Goal: Task Accomplishment & Management: Complete application form

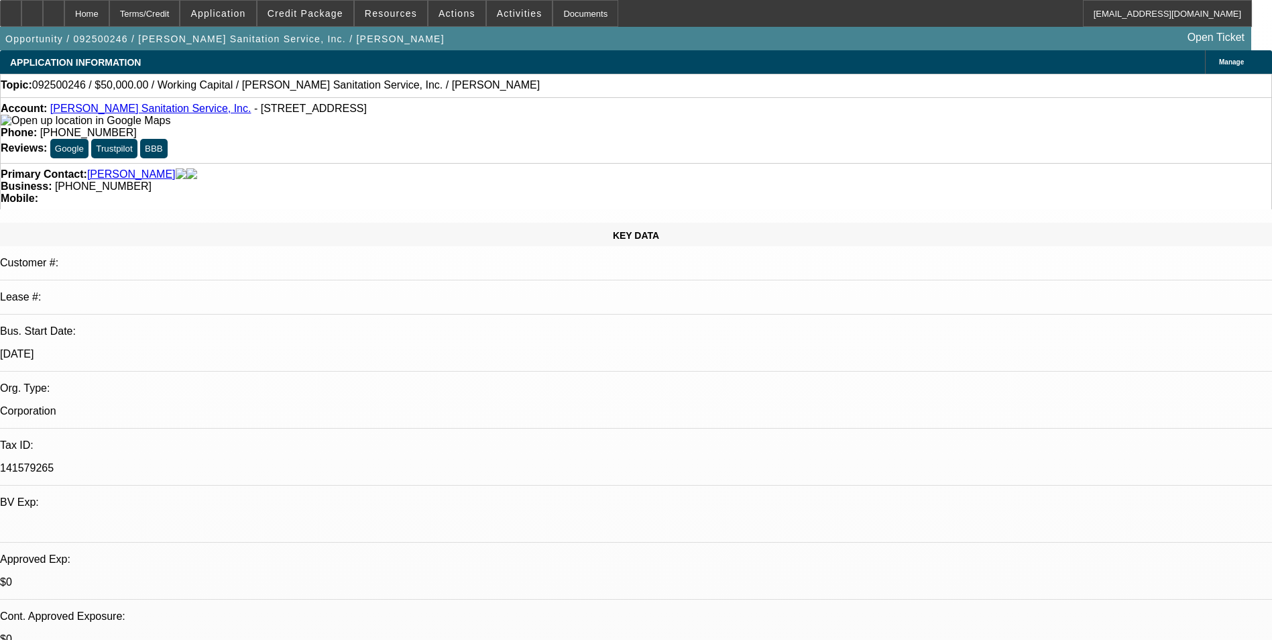
select select "0"
select select "2"
select select "0"
select select "6"
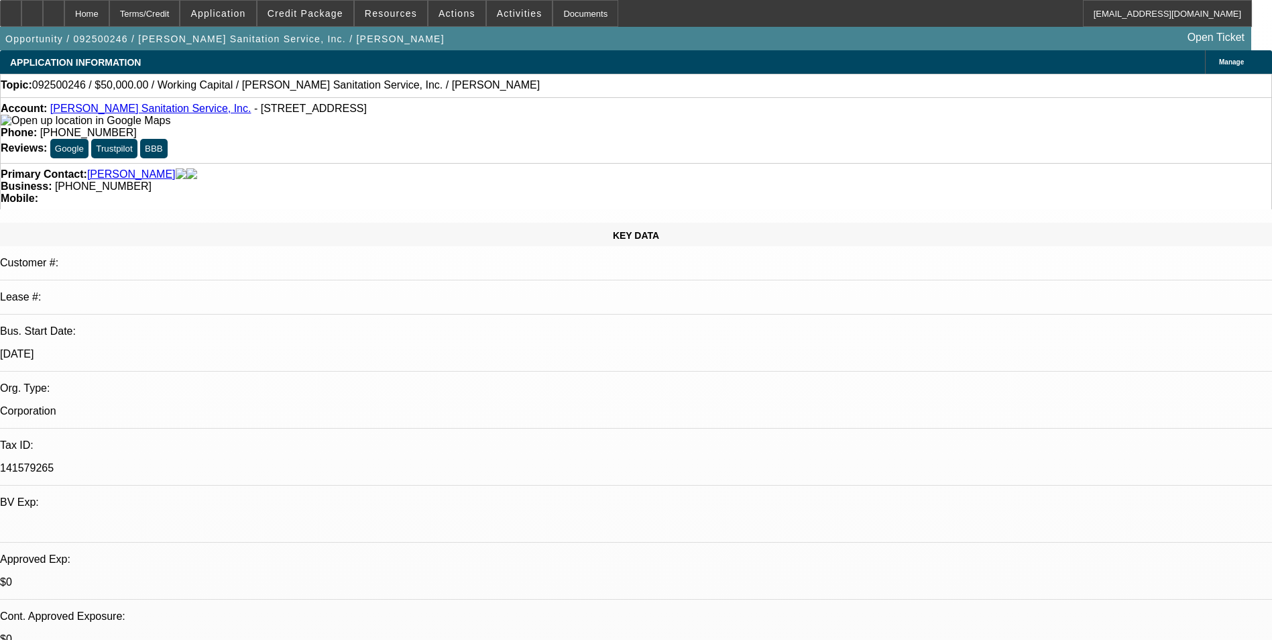
select select "0"
select select "2"
select select "0"
select select "6"
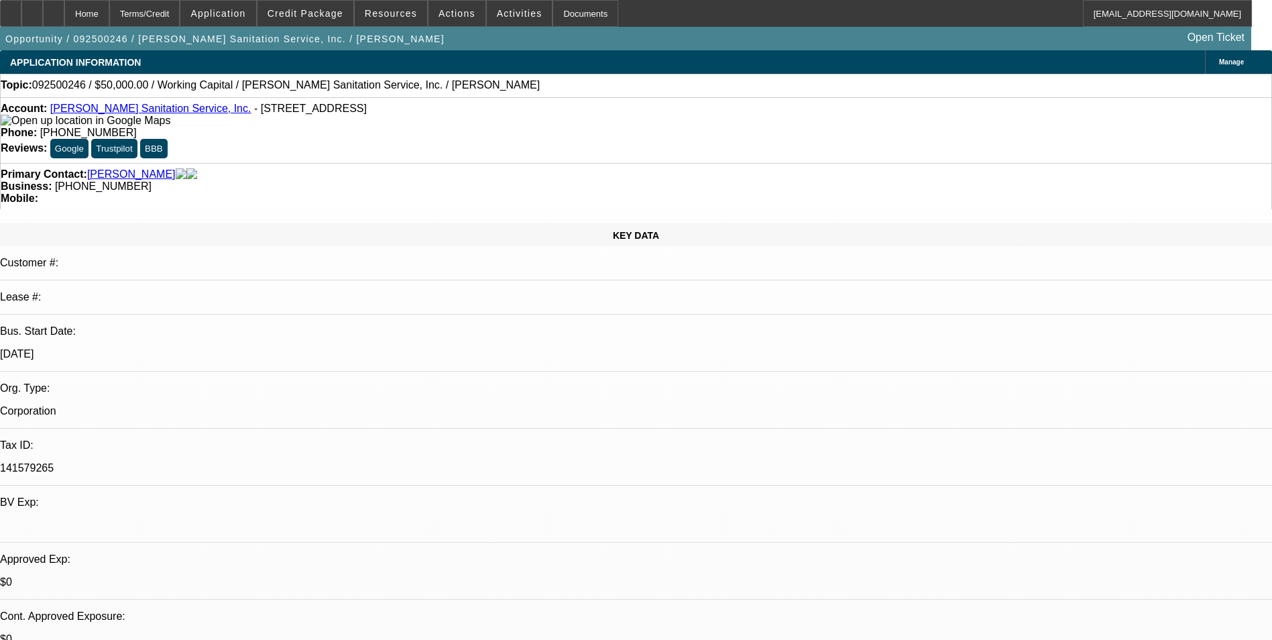
select select "0"
select select "2"
select select "0"
select select "6"
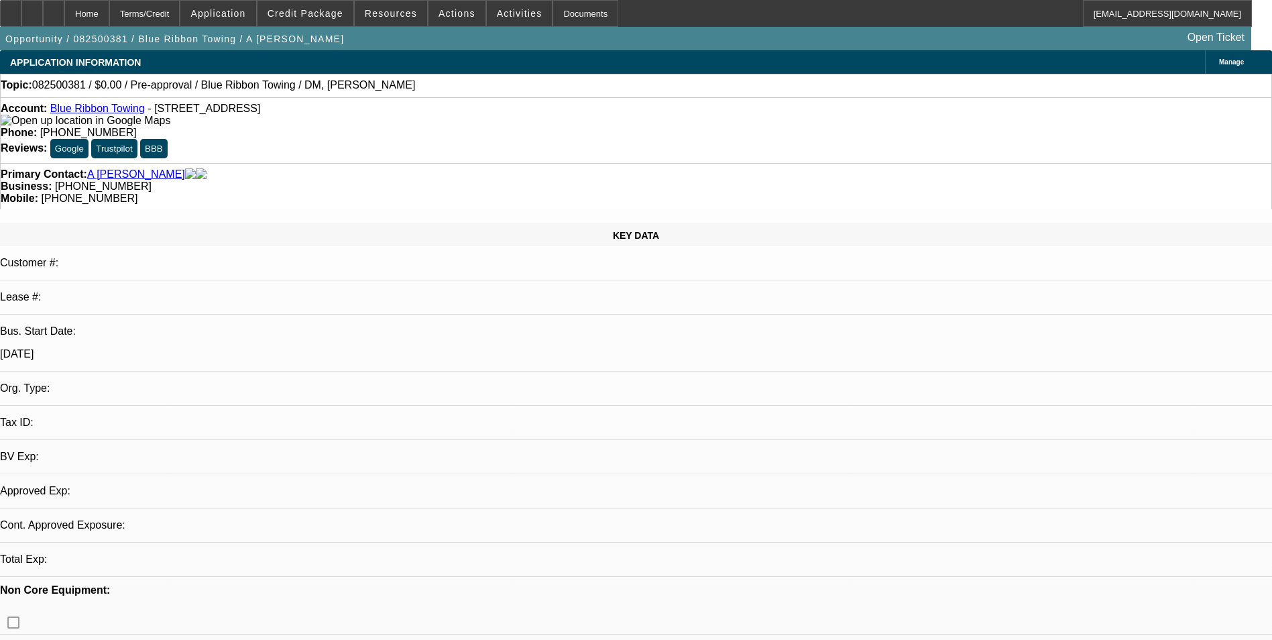
select select "0"
select select "2"
select select "0.1"
select select "1"
select select "2"
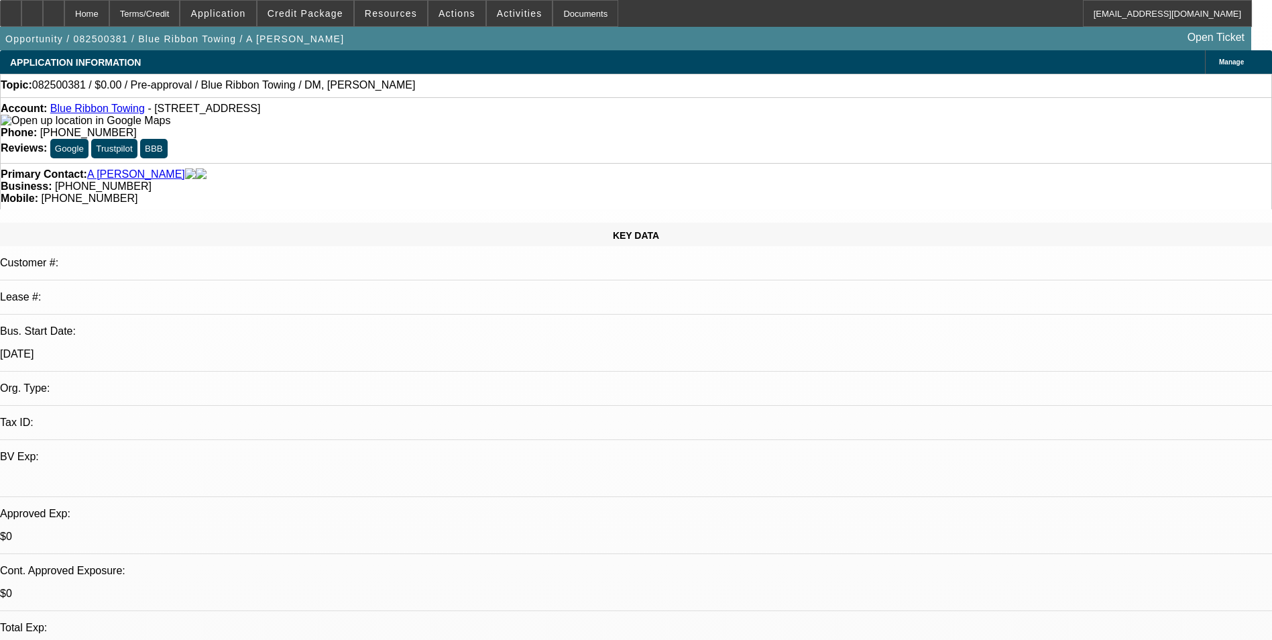
select select "4"
click at [444, 10] on span "Actions" at bounding box center [457, 13] width 37 height 11
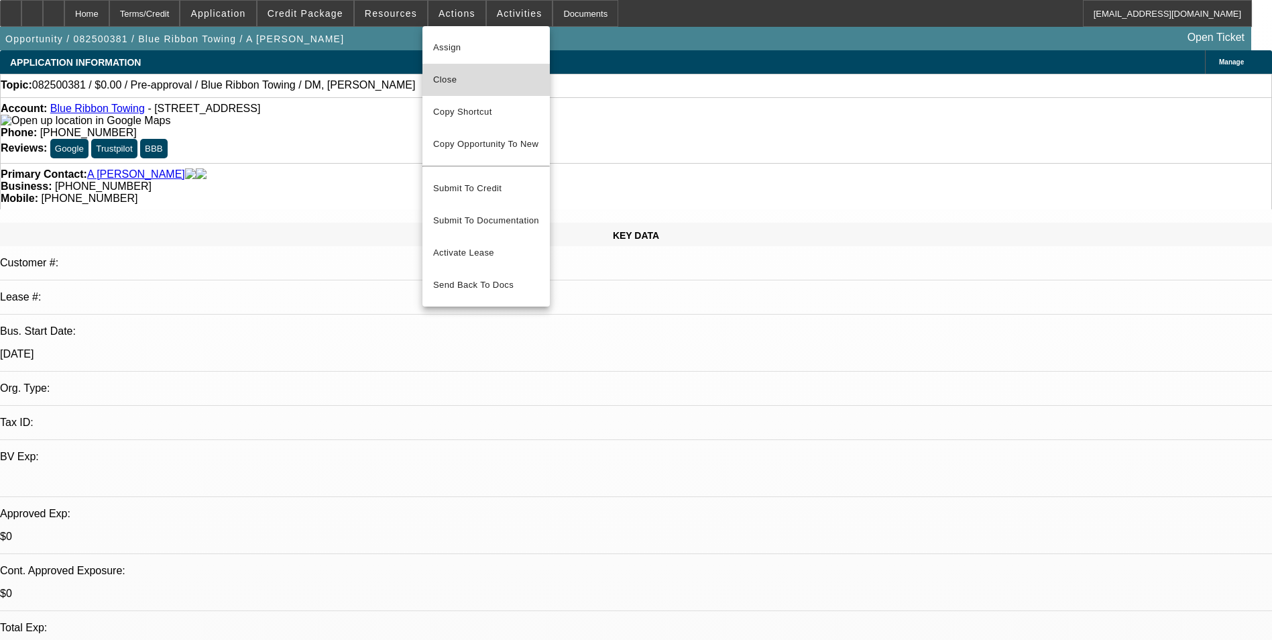
click at [460, 76] on span "Close" at bounding box center [486, 80] width 106 height 16
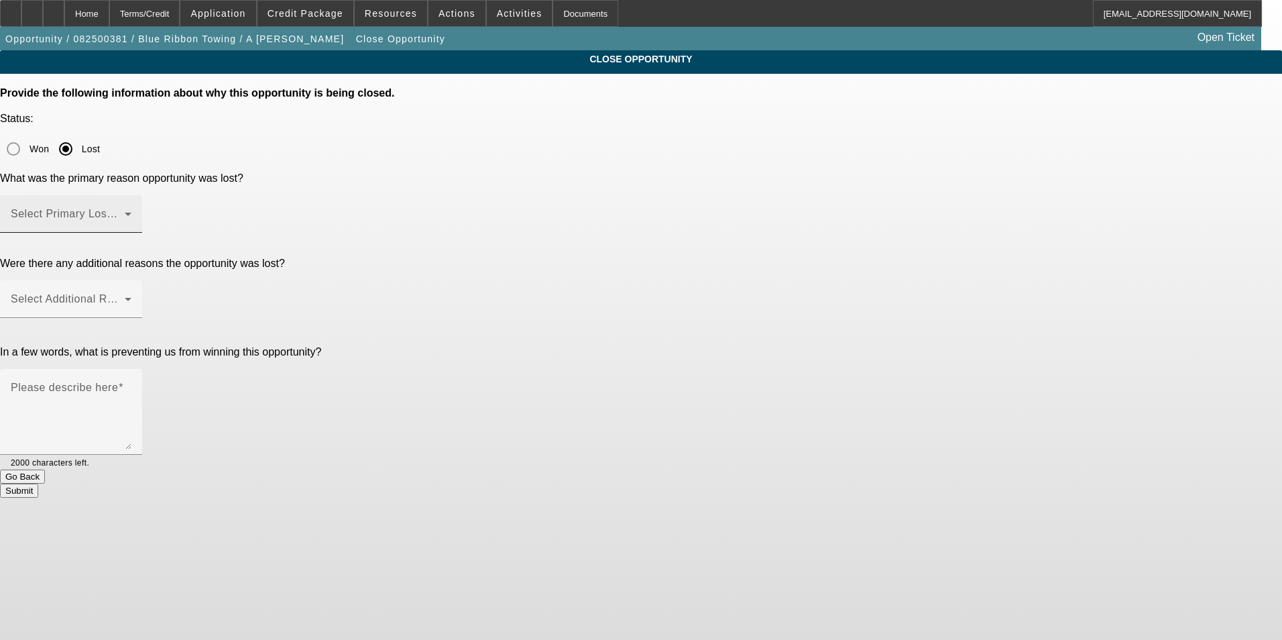
click at [152, 208] on mat-label "Select Primary Lost Reason" at bounding box center [81, 213] width 141 height 11
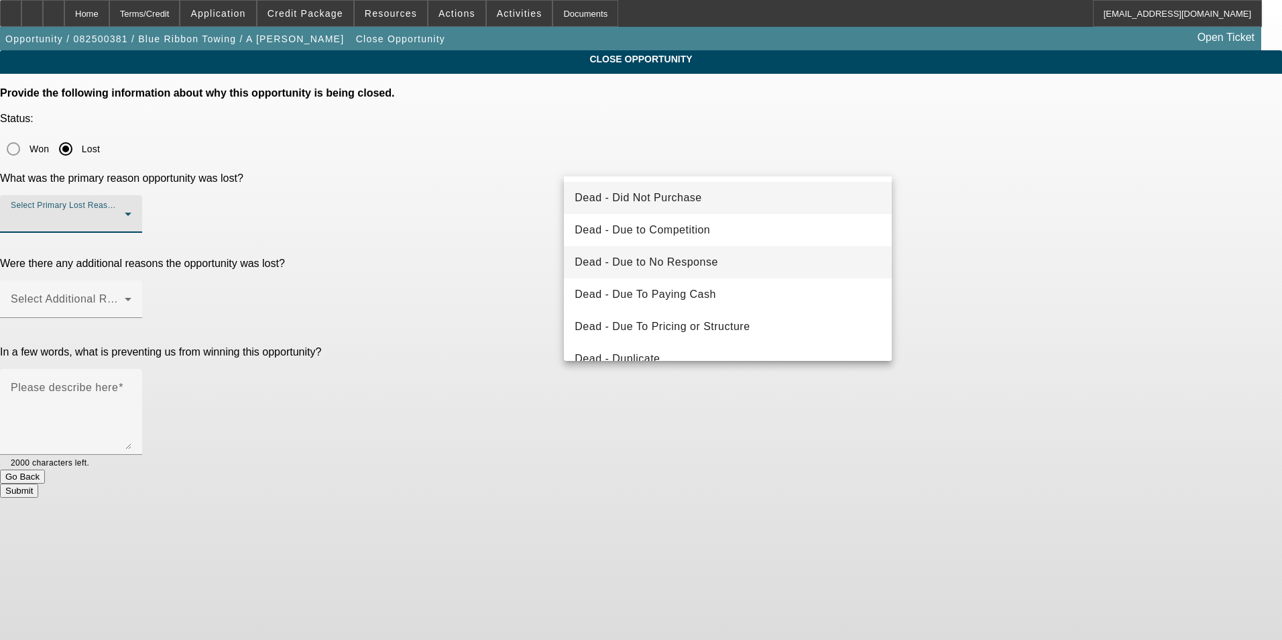
click at [691, 257] on span "Dead - Due to No Response" at bounding box center [647, 262] width 144 height 16
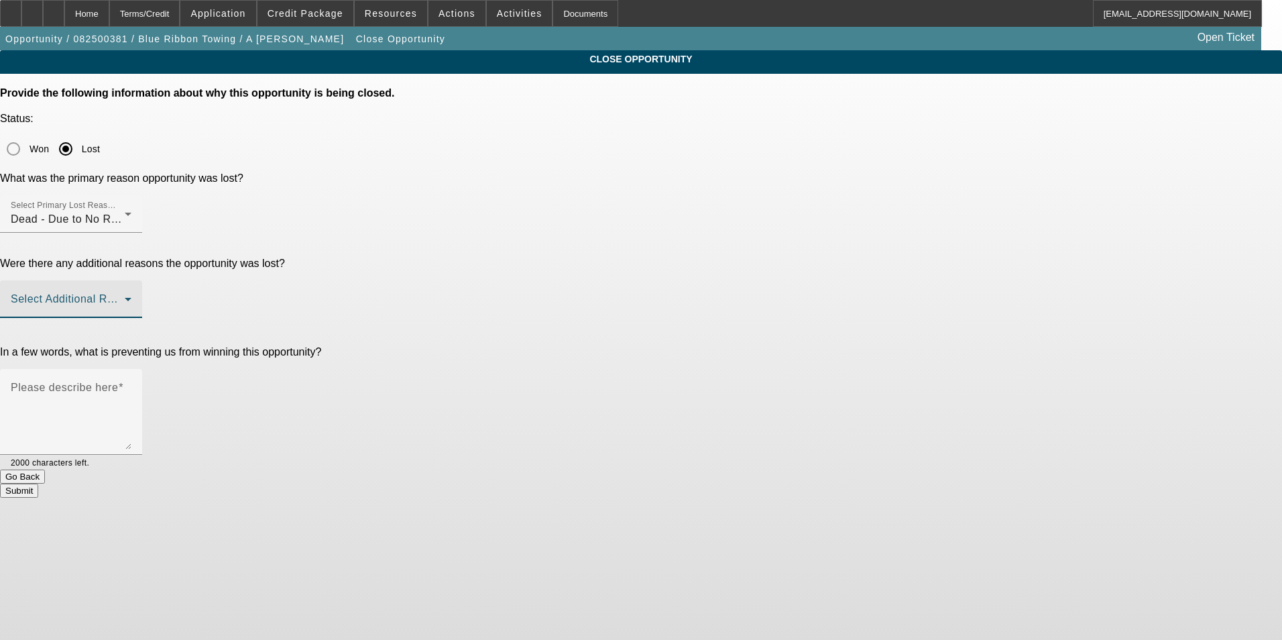
click at [125, 296] on span at bounding box center [68, 304] width 114 height 16
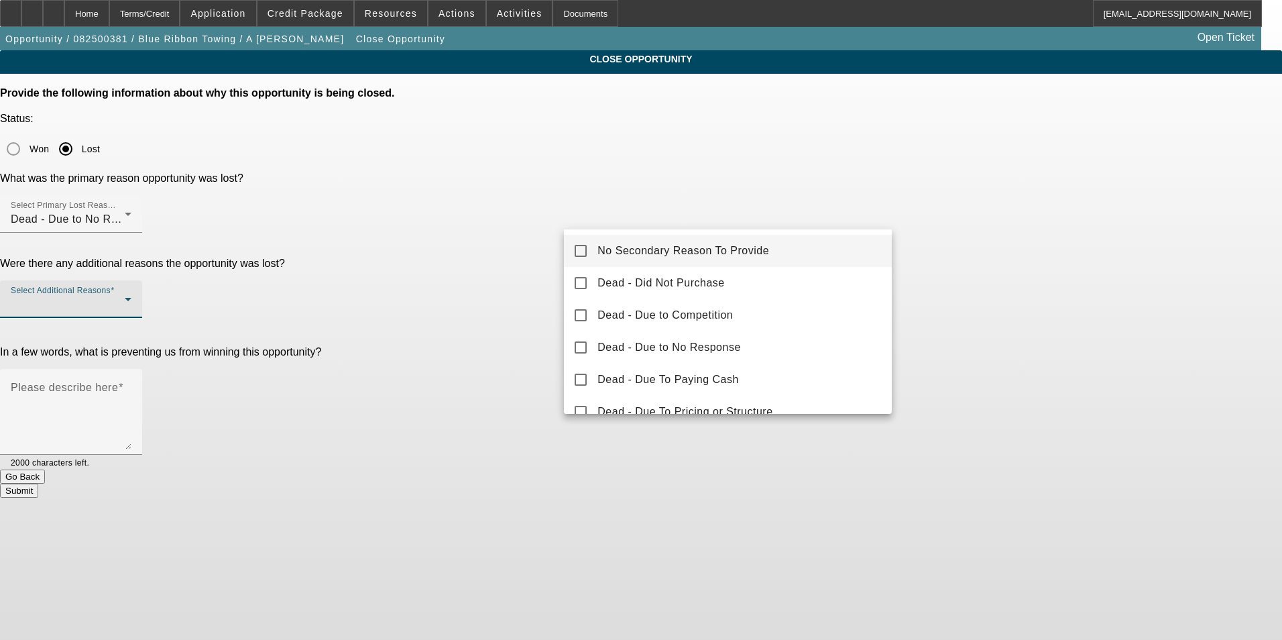
click at [698, 254] on span "No Secondary Reason To Provide" at bounding box center [684, 251] width 172 height 16
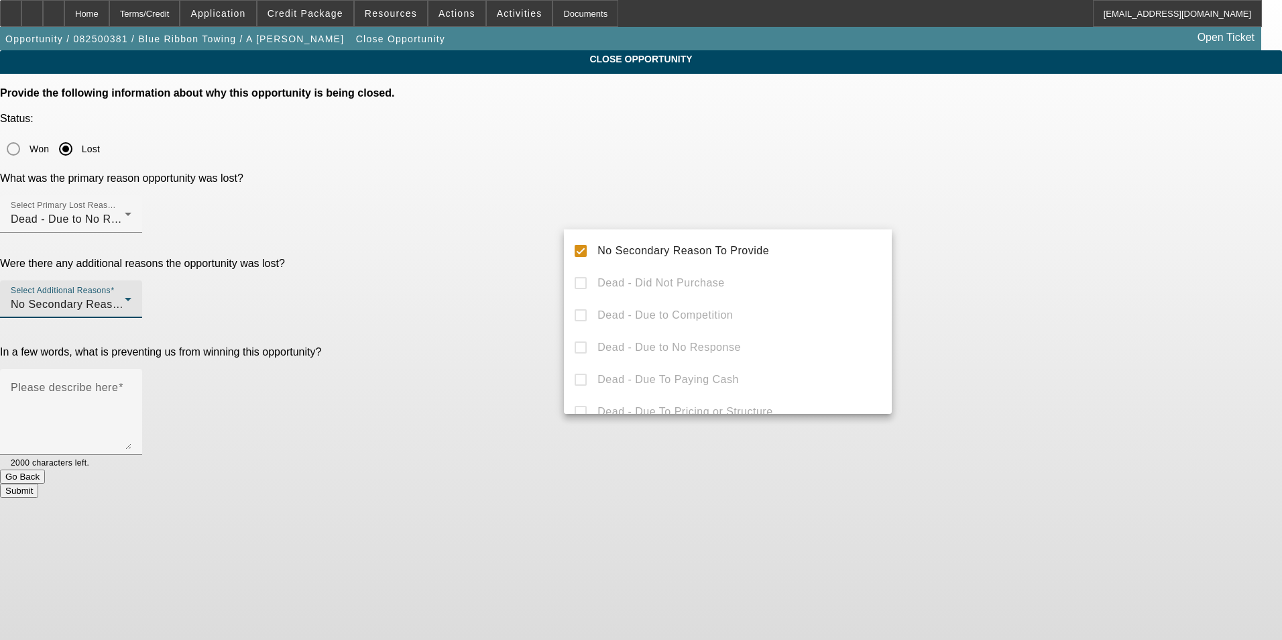
click at [524, 321] on div at bounding box center [641, 320] width 1282 height 640
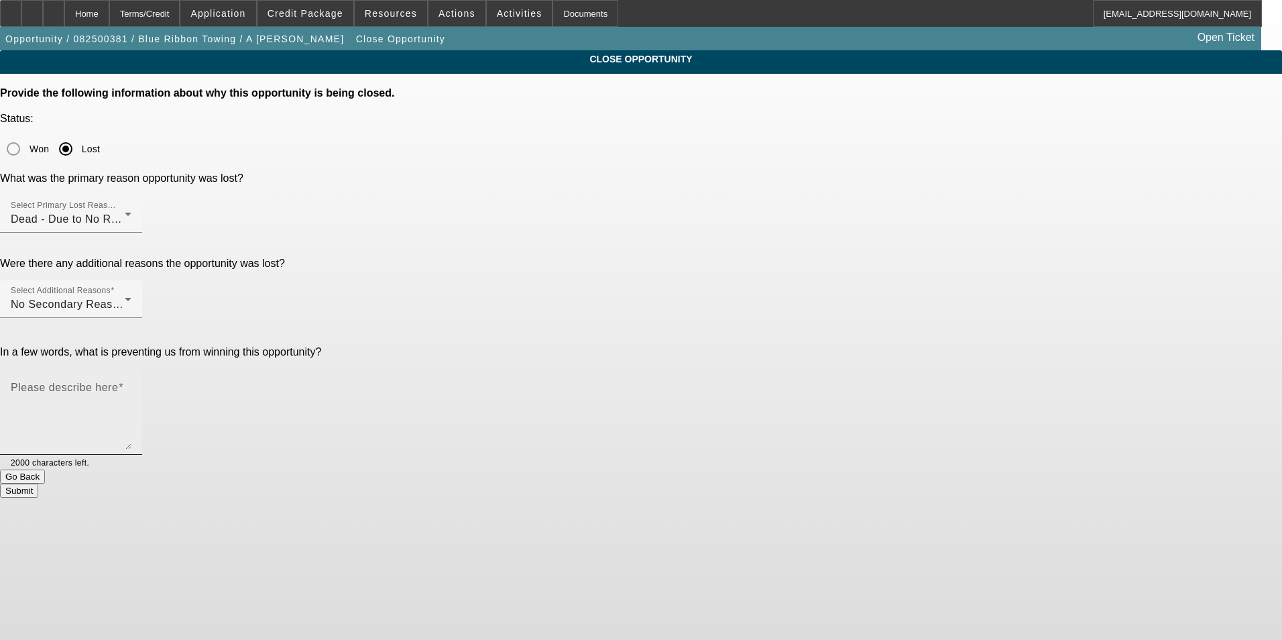
click at [131, 385] on textarea "Please describe here" at bounding box center [71, 417] width 121 height 64
type textarea "Wasn't in a rush for anything"
click at [38, 484] on button "Submit" at bounding box center [19, 491] width 38 height 14
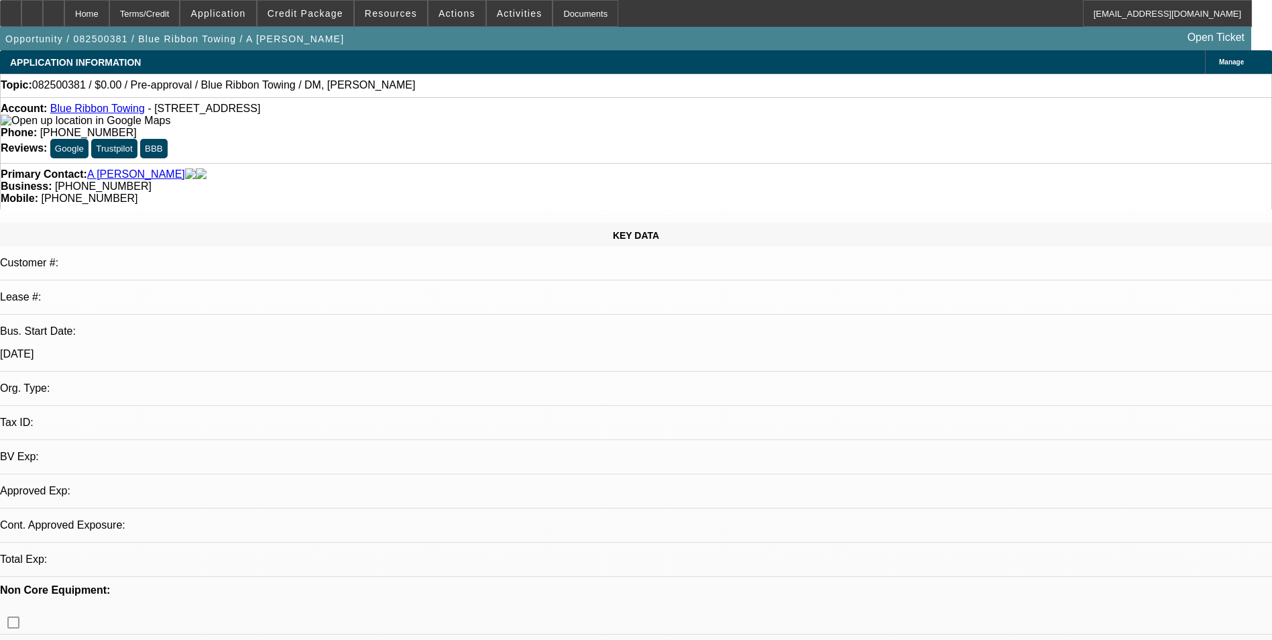
select select "0"
select select "2"
select select "0.1"
select select "4"
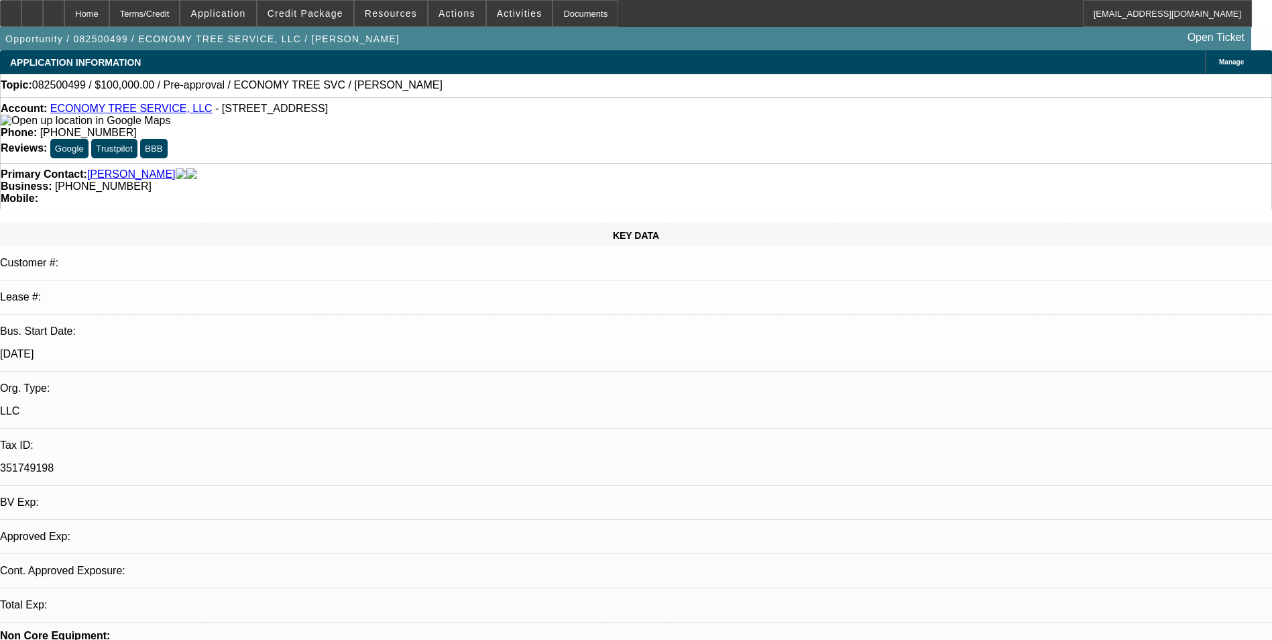
select select "0"
select select "2"
select select "0.1"
select select "1"
select select "2"
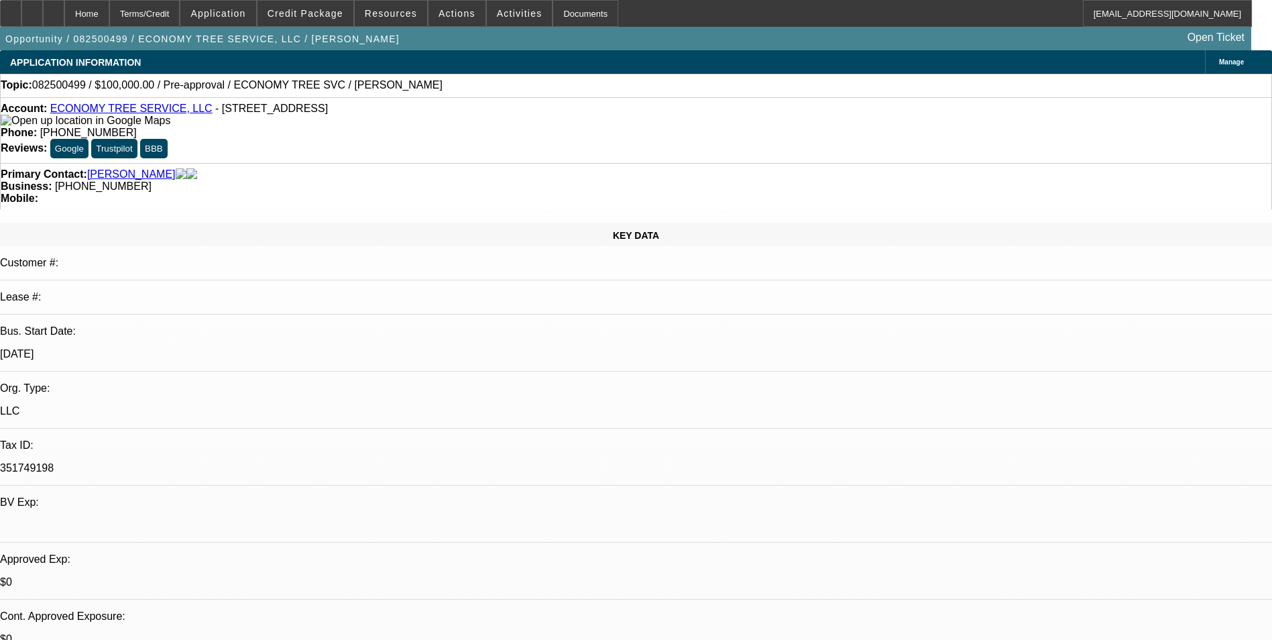
select select "4"
click at [463, 13] on span at bounding box center [457, 13] width 57 height 32
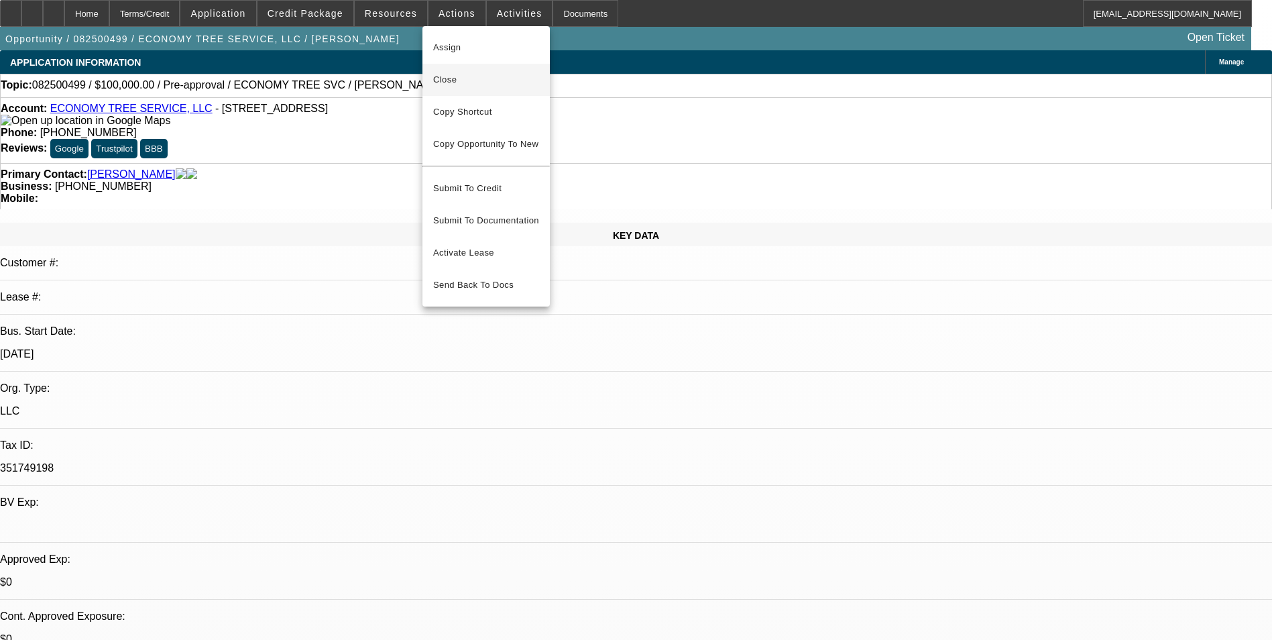
click at [477, 77] on span "Close" at bounding box center [486, 80] width 106 height 16
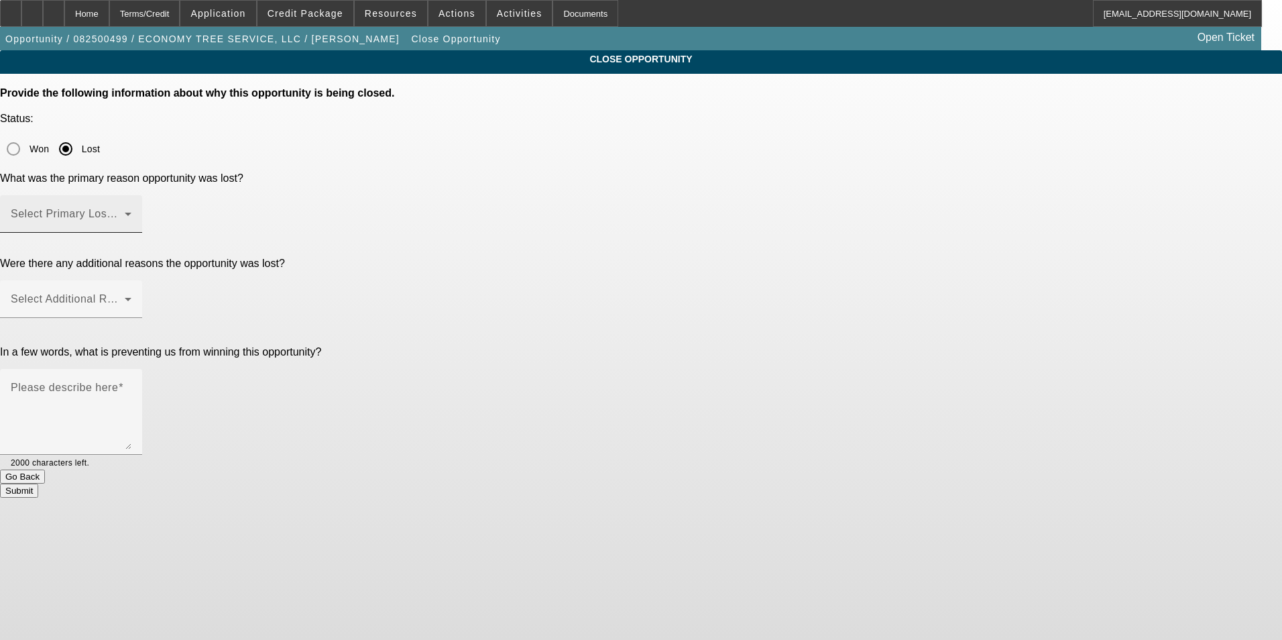
click at [152, 208] on mat-label "Select Primary Lost Reason" at bounding box center [81, 213] width 141 height 11
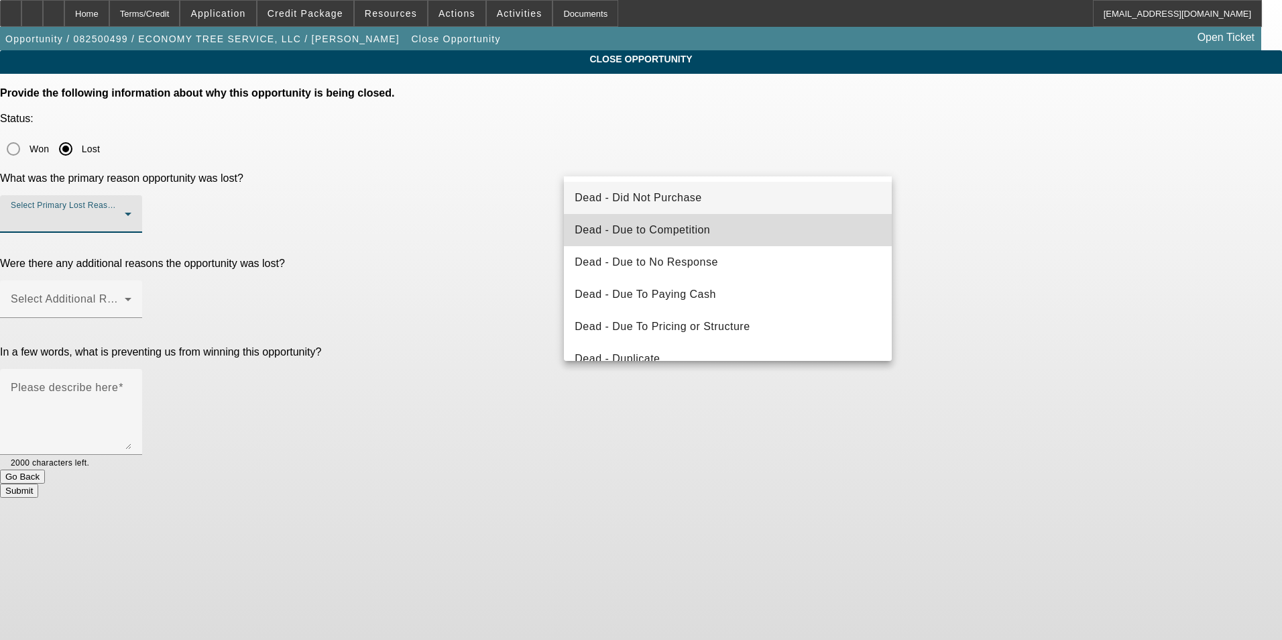
click at [732, 240] on mat-option "Dead - Due to Competition" at bounding box center [728, 230] width 328 height 32
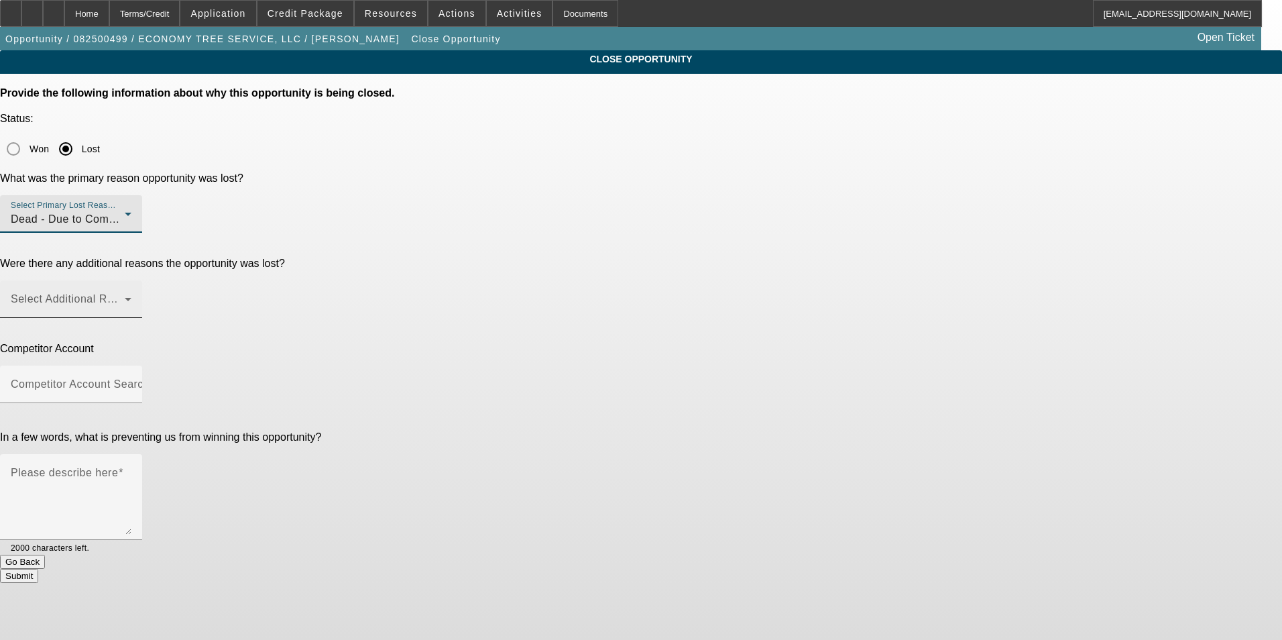
click at [125, 296] on span at bounding box center [68, 304] width 114 height 16
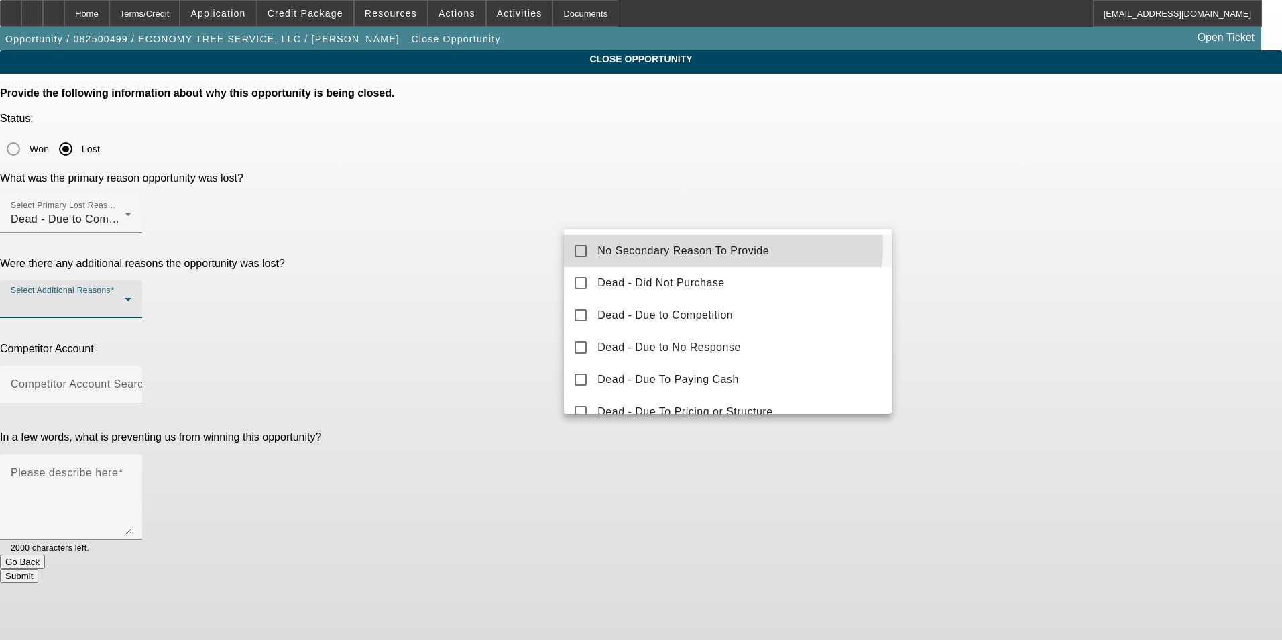
click at [709, 245] on span "No Secondary Reason To Provide" at bounding box center [684, 251] width 172 height 16
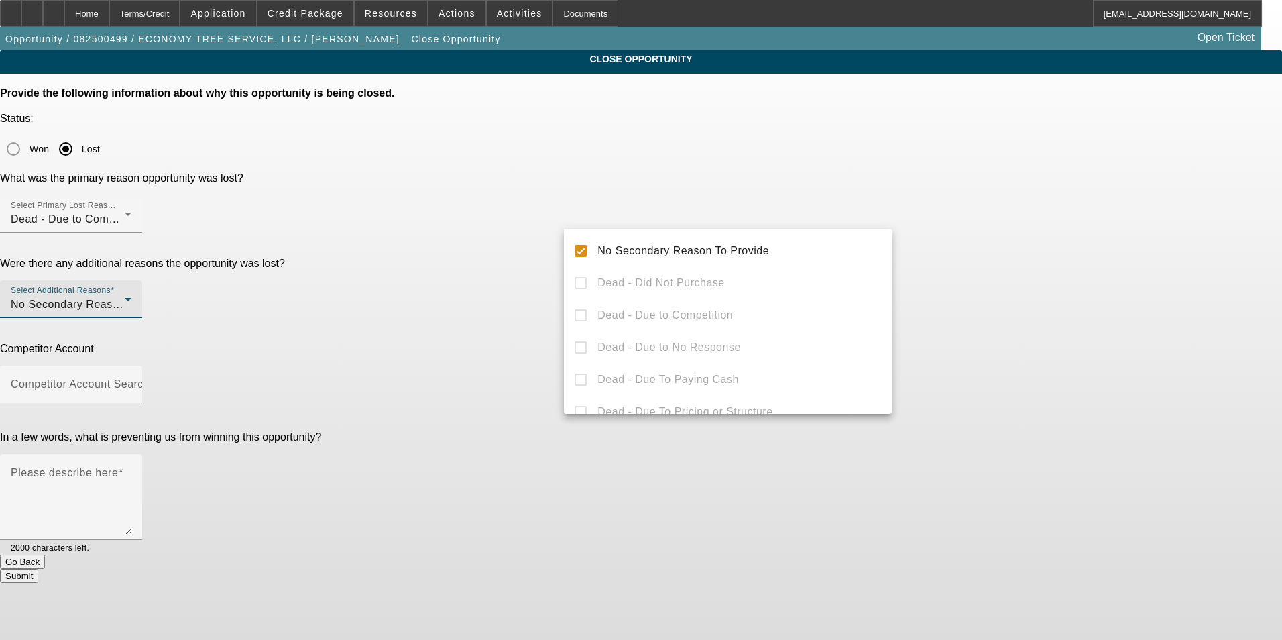
drag, startPoint x: 1017, startPoint y: 332, endPoint x: 927, endPoint y: 333, distance: 89.2
click at [1015, 332] on div at bounding box center [641, 320] width 1282 height 640
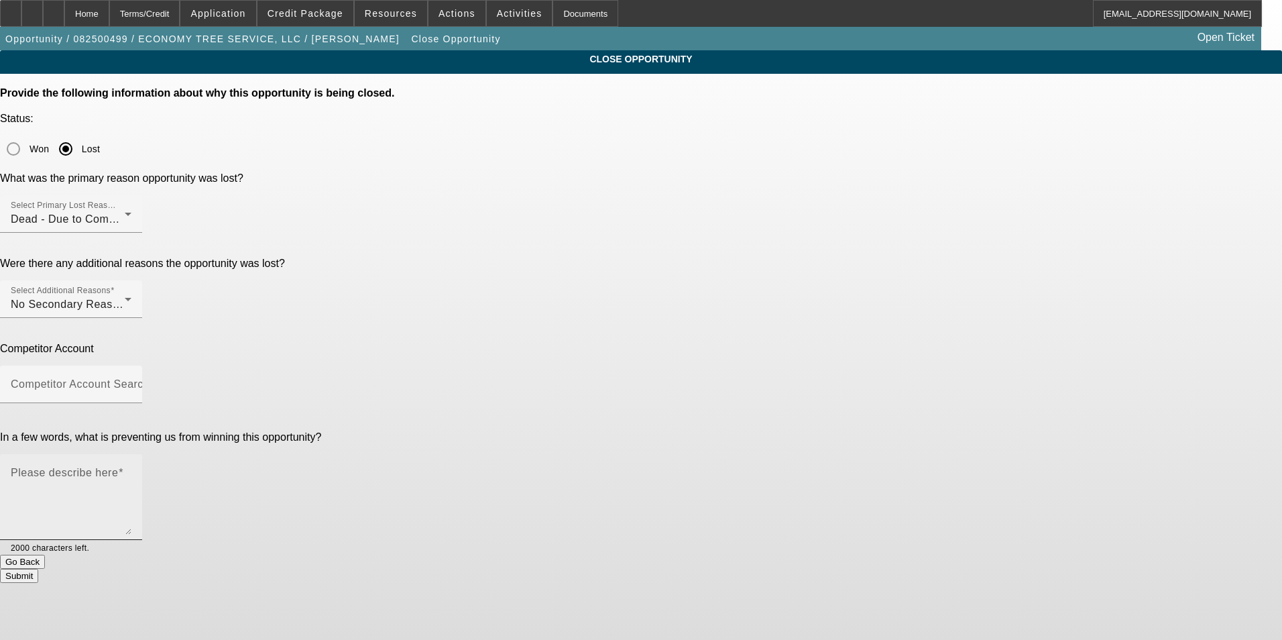
click at [131, 470] on textarea "Please describe here" at bounding box center [71, 502] width 121 height 64
type textarea "Thought he could get a better rate somewhere else"
click at [38, 569] on button "Submit" at bounding box center [19, 576] width 38 height 14
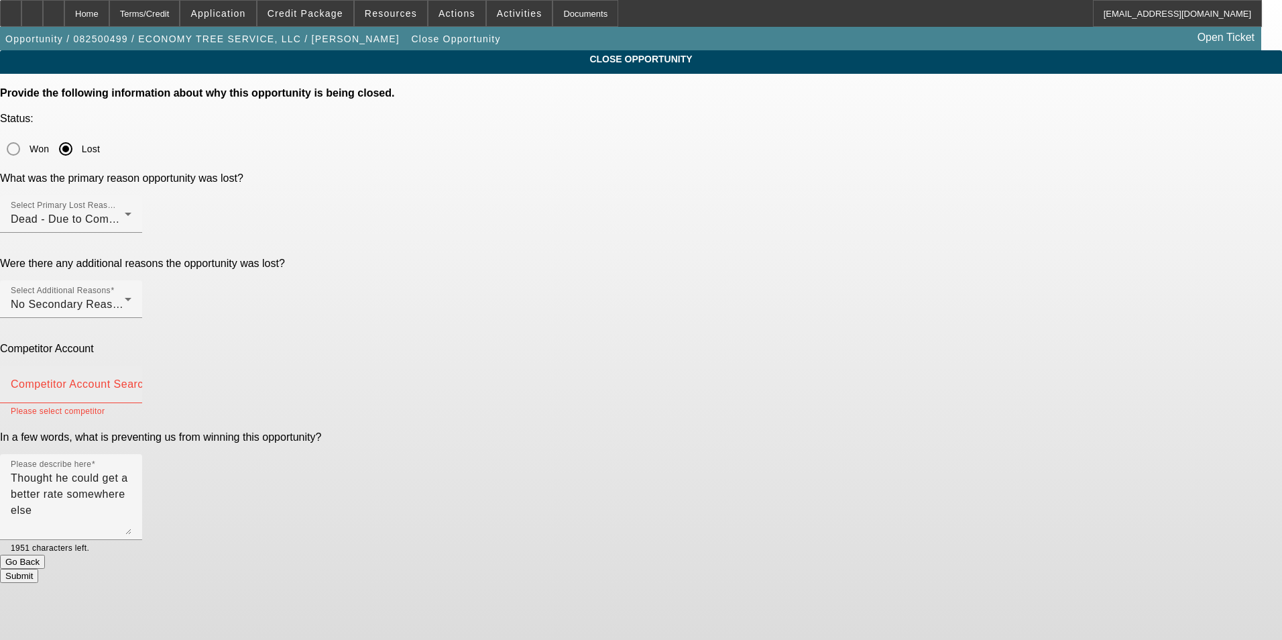
click at [150, 378] on mat-label "Competitor Account Search" at bounding box center [80, 383] width 139 height 11
click at [131, 382] on input "Competitor Account Search" at bounding box center [71, 390] width 121 height 16
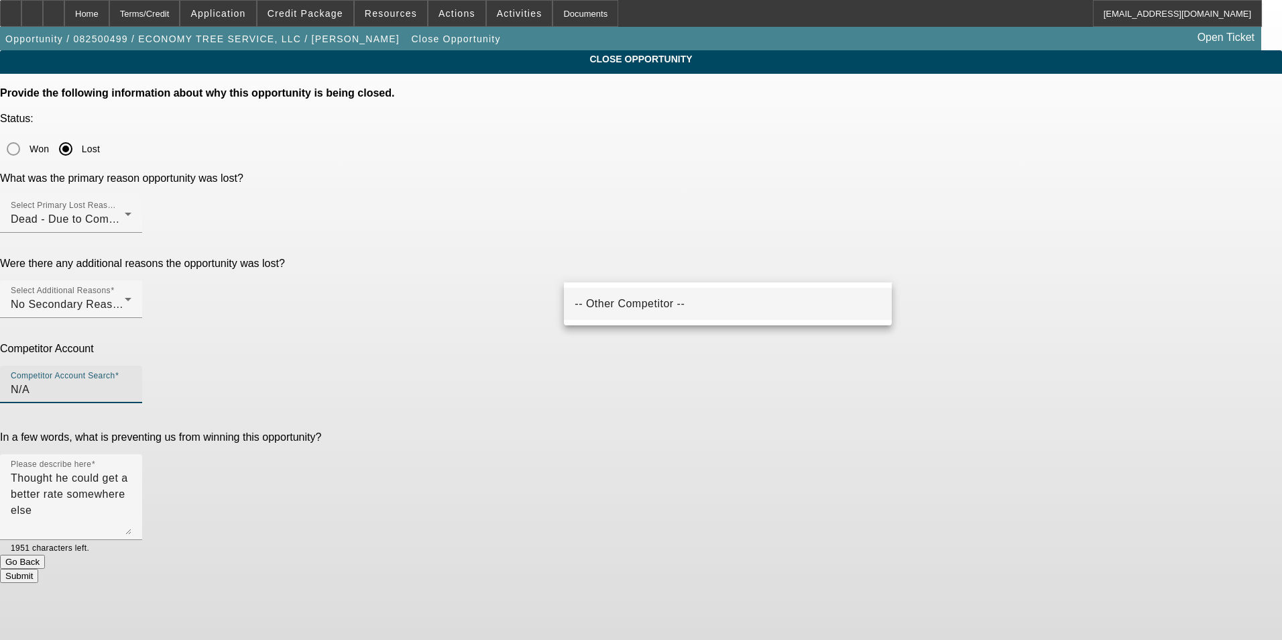
click at [667, 302] on mat-option "-- Other Competitor --" at bounding box center [728, 304] width 328 height 32
type input "-- Other Competitor --"
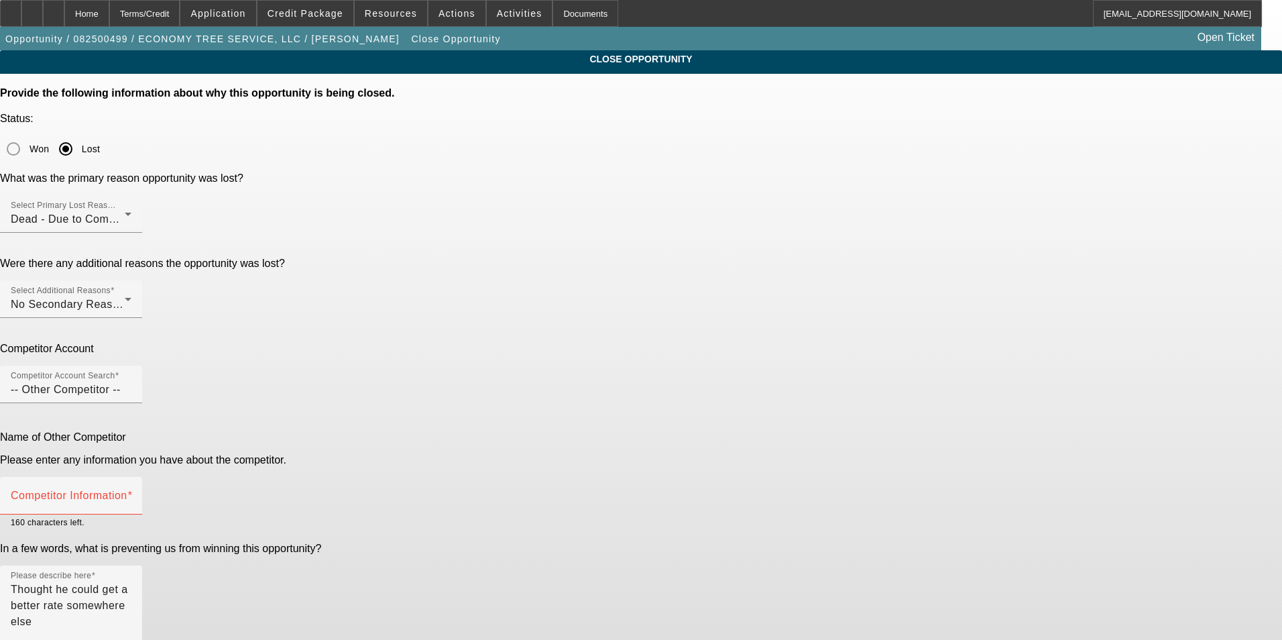
click at [127, 490] on mat-label "Competitor Information" at bounding box center [69, 495] width 117 height 11
click at [131, 493] on input "Competitor Information" at bounding box center [71, 501] width 121 height 16
type input "other"
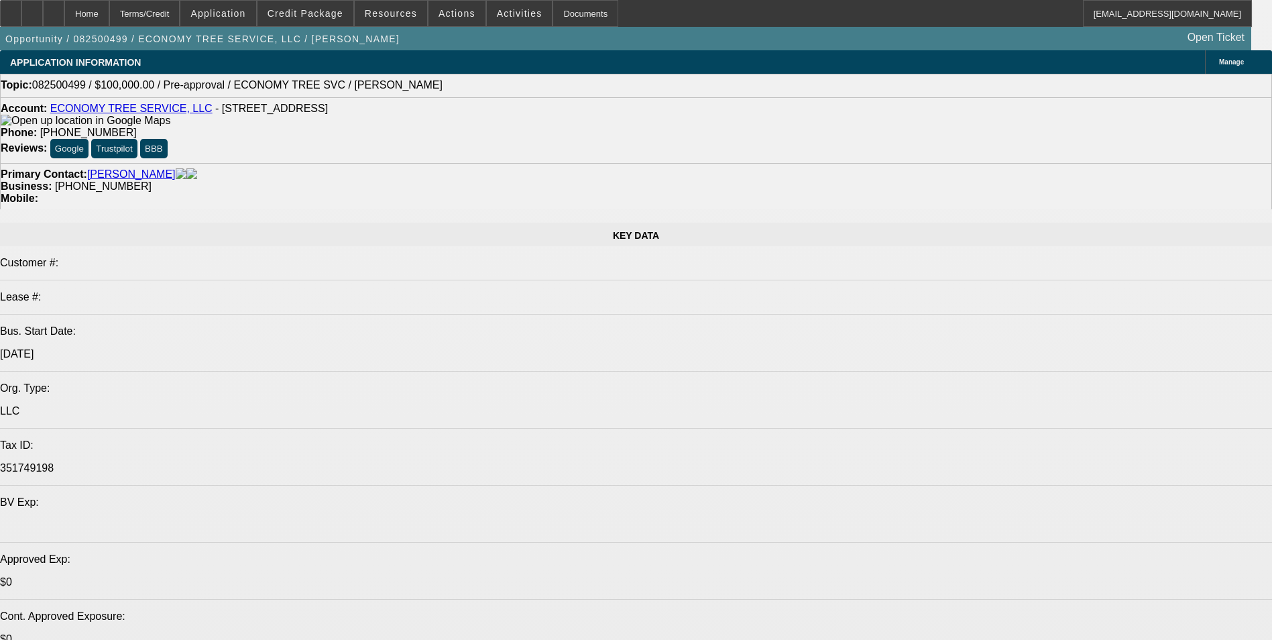
select select "0"
select select "2"
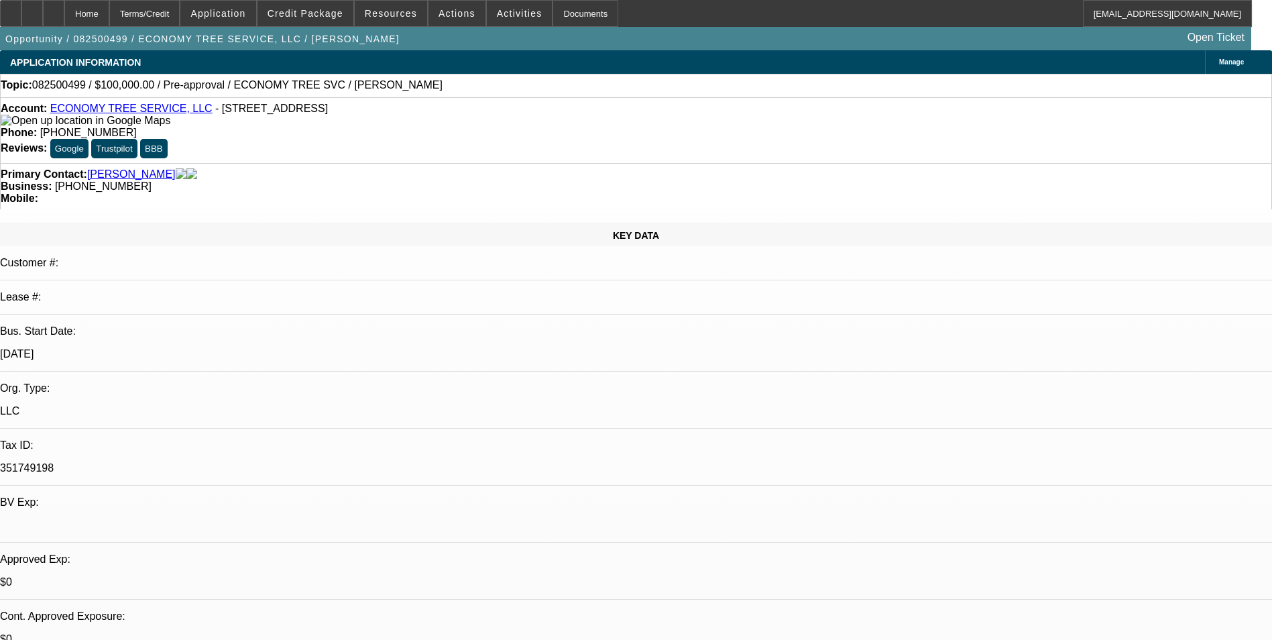
select select "0.1"
select select "4"
